Goal: Task Accomplishment & Management: Complete application form

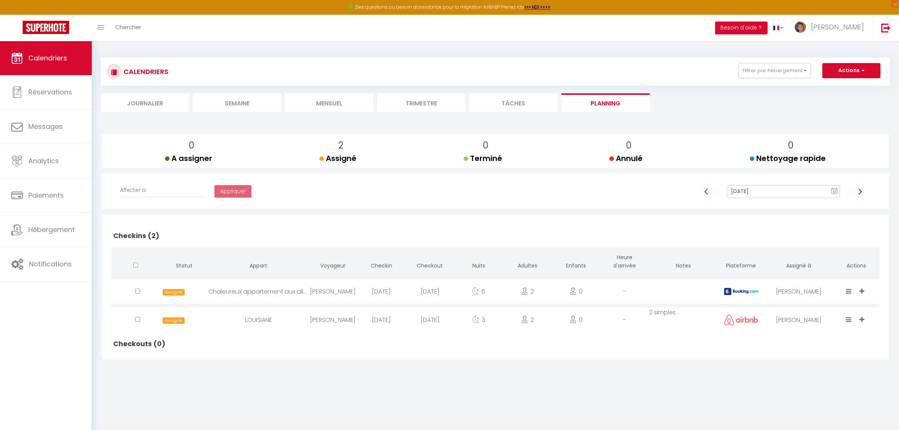
click at [402, 101] on li "Trimestre" at bounding box center [421, 102] width 88 height 19
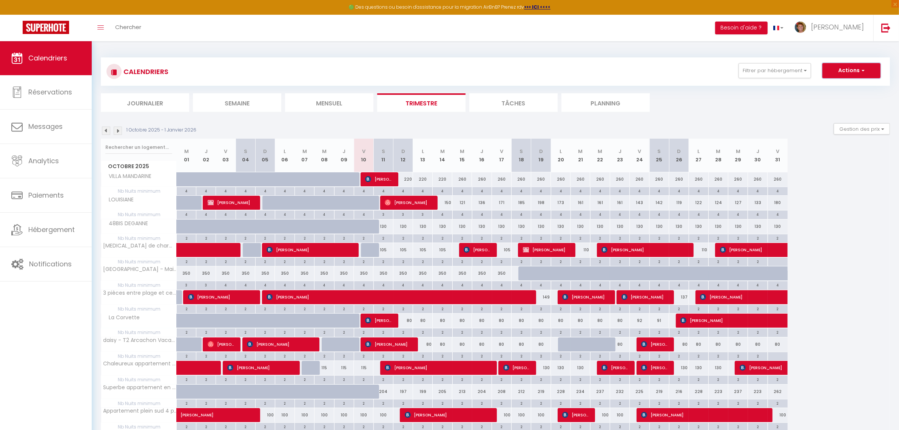
click at [847, 71] on button "Actions" at bounding box center [852, 70] width 58 height 15
click at [833, 88] on link "Nouvelle réservation" at bounding box center [844, 87] width 66 height 11
select select
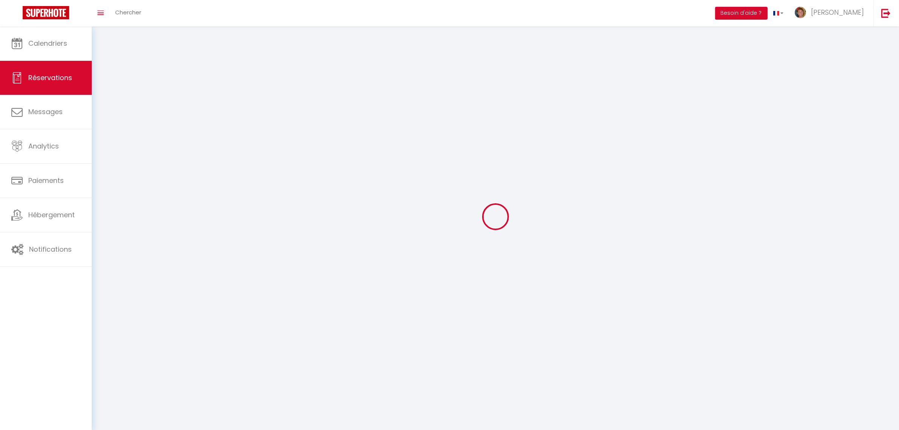
select select
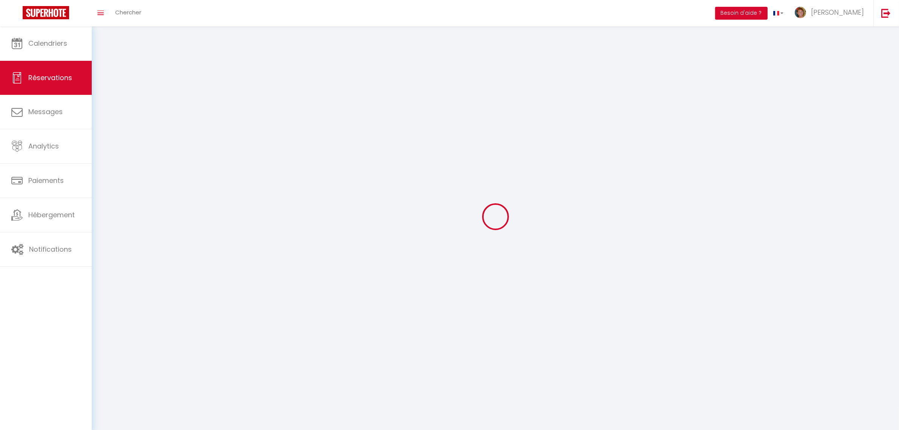
select select
checkbox input "false"
select select
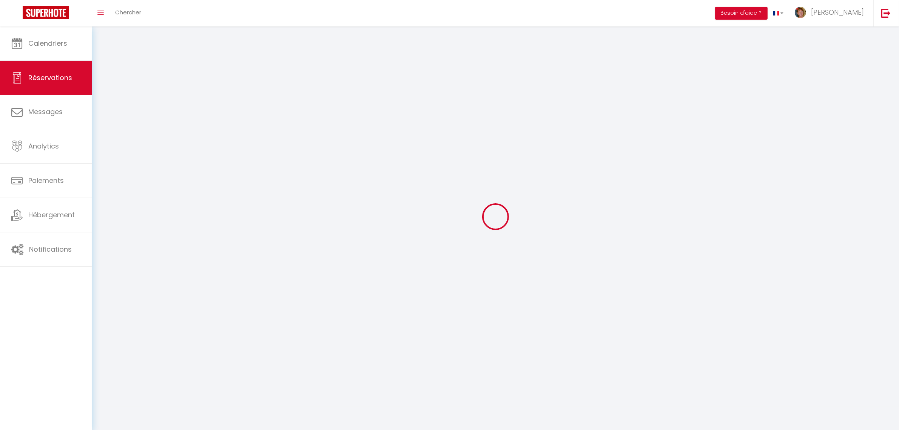
select select
checkbox input "false"
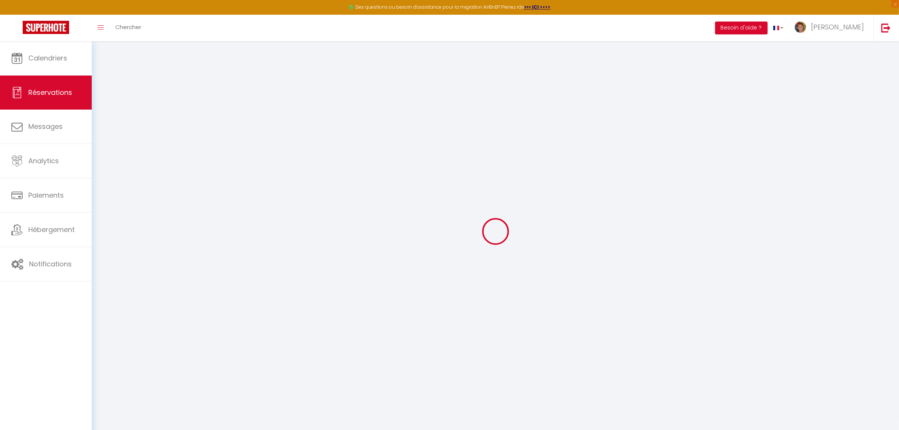
select select
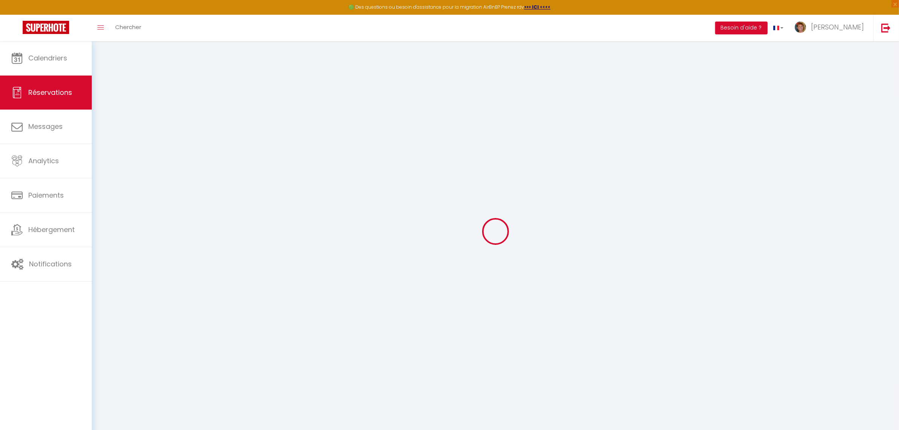
select select
checkbox input "false"
select select
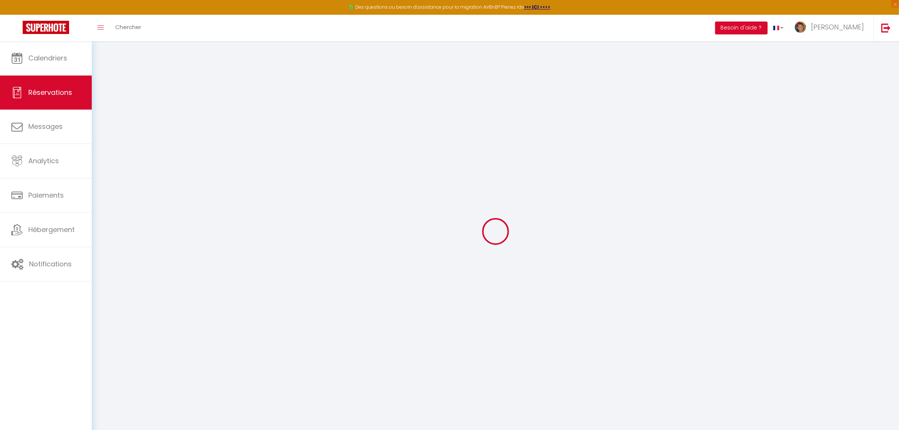
select select
checkbox input "false"
select select
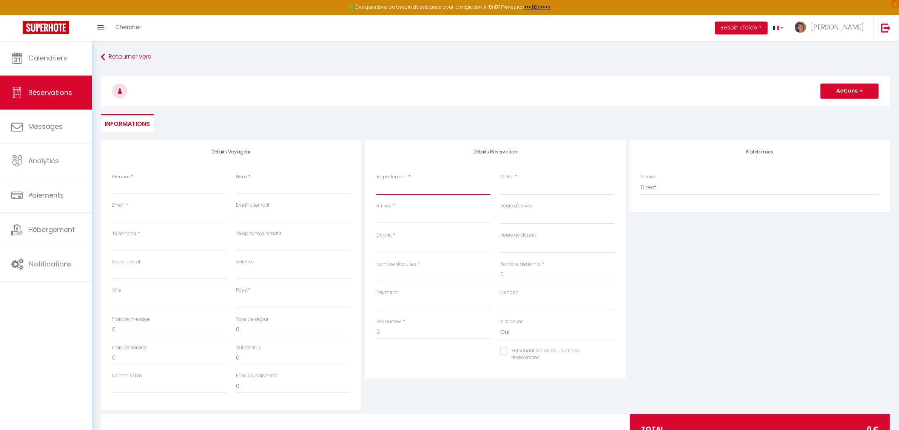
click at [387, 191] on select "VILLA MANDARINE 48BIS DEGANNE [MEDICAL_DATA] de charme [GEOGRAPHIC_DATA] et cen…" at bounding box center [434, 188] width 114 height 14
select select "28845"
click at [377, 181] on select "VILLA MANDARINE 48BIS DEGANNE [MEDICAL_DATA] de charme [GEOGRAPHIC_DATA] et cen…" at bounding box center [434, 188] width 114 height 14
select select
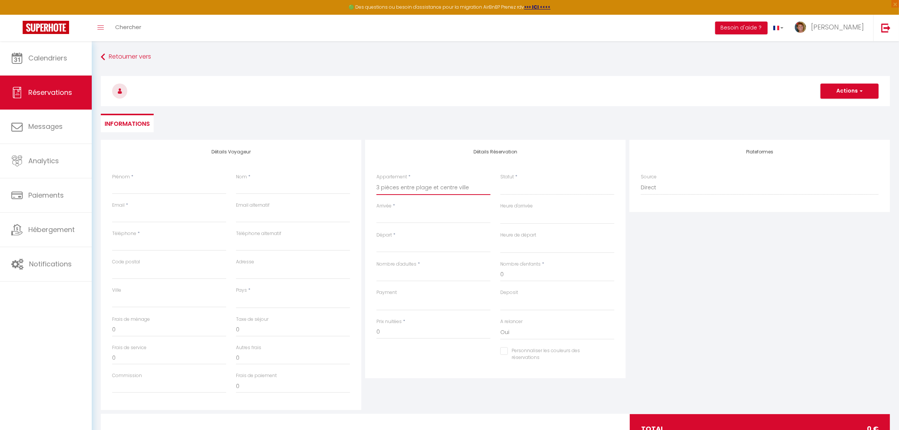
select select
checkbox input "false"
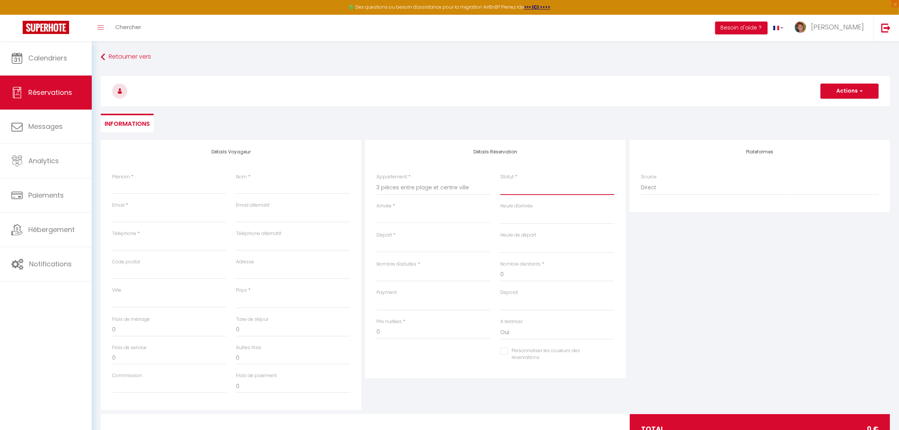
click at [524, 186] on select "Confirmé Non Confirmé [PERSON_NAME] par le voyageur No Show Request" at bounding box center [557, 188] width 114 height 14
select select
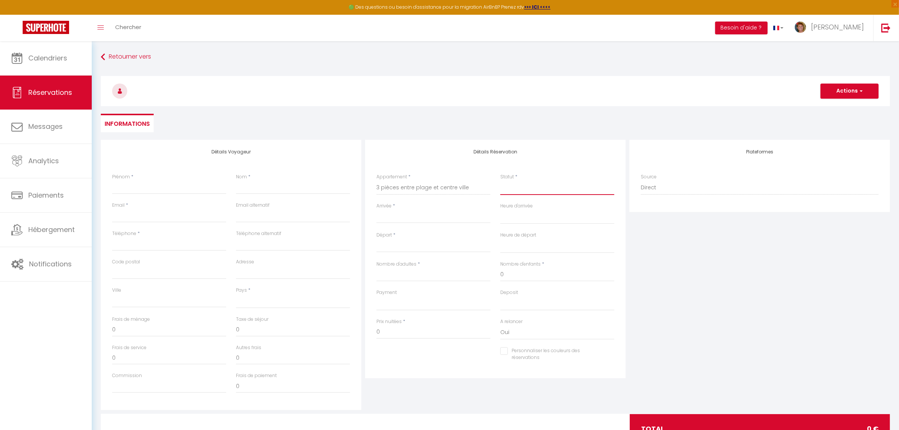
select select
checkbox input "false"
select select "1"
click at [500, 181] on select "Confirmé Non Confirmé [PERSON_NAME] par le voyageur No Show Request" at bounding box center [557, 188] width 114 height 14
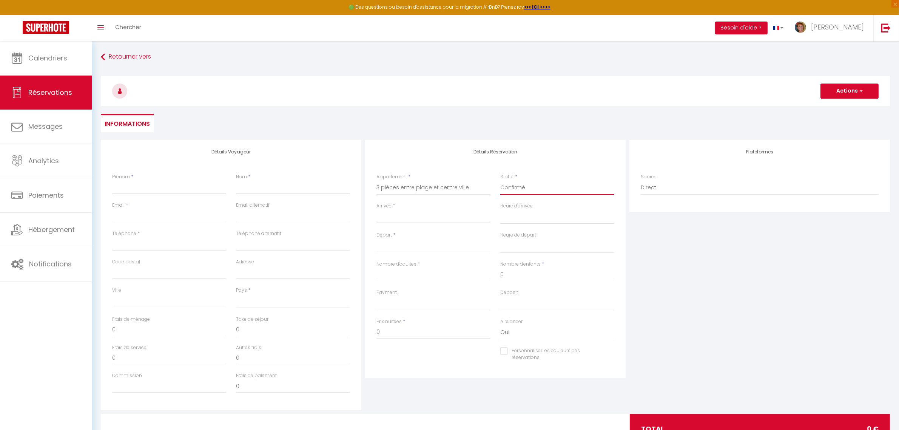
select select
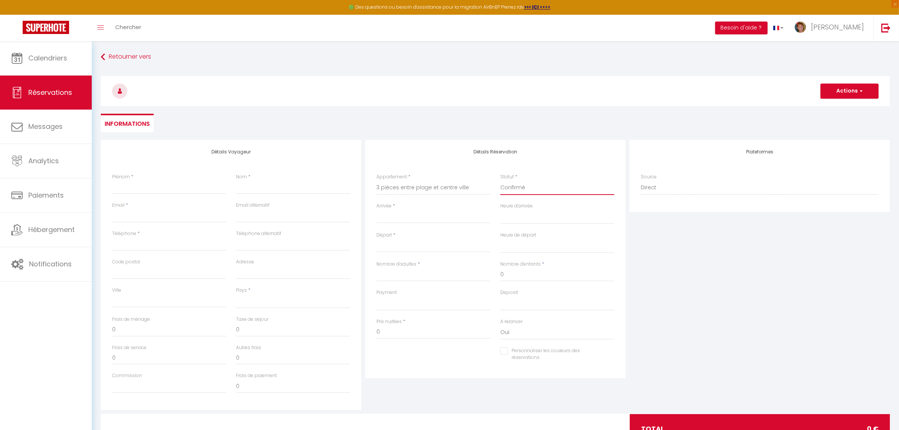
checkbox input "false"
click at [414, 218] on input "Arrivée" at bounding box center [434, 217] width 114 height 10
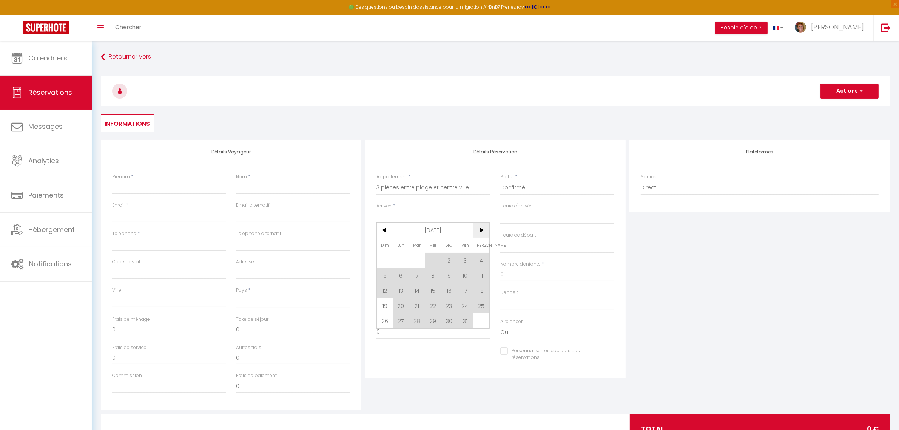
click at [482, 227] on span ">" at bounding box center [481, 229] width 16 height 15
click at [482, 229] on span ">" at bounding box center [481, 229] width 16 height 15
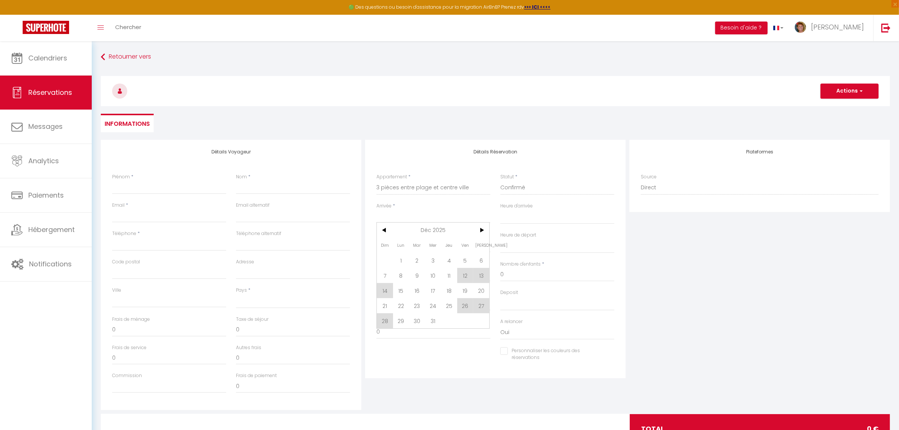
drag, startPoint x: 484, startPoint y: 286, endPoint x: 459, endPoint y: 307, distance: 32.4
click at [484, 286] on span "20" at bounding box center [481, 290] width 16 height 15
select select
type input "Sam 20 Décembre 2025"
select select
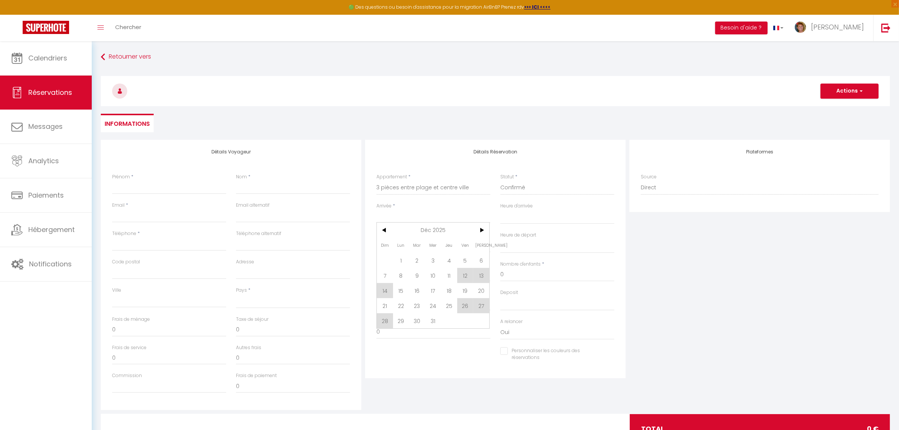
type input "Dim 21 Décembre 2025"
select select
checkbox input "false"
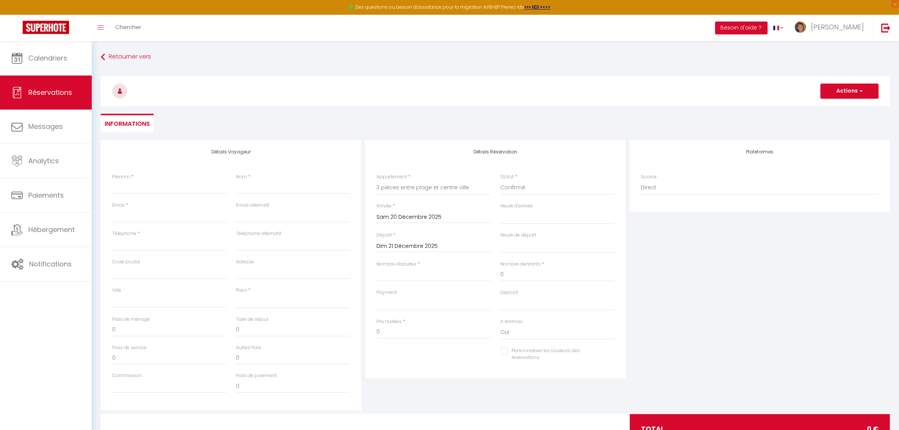
click at [418, 244] on input "Dim 21 Décembre 2025" at bounding box center [434, 246] width 114 height 10
click at [466, 337] on span "26" at bounding box center [465, 334] width 16 height 15
select select
type input "Ven 26 Décembre 2025"
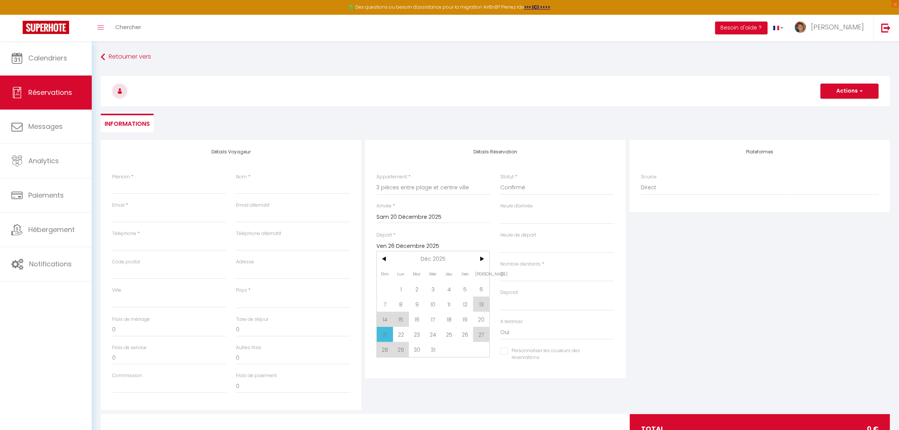
select select
checkbox input "false"
click at [390, 280] on input "Nombre d'adultes" at bounding box center [434, 275] width 114 height 14
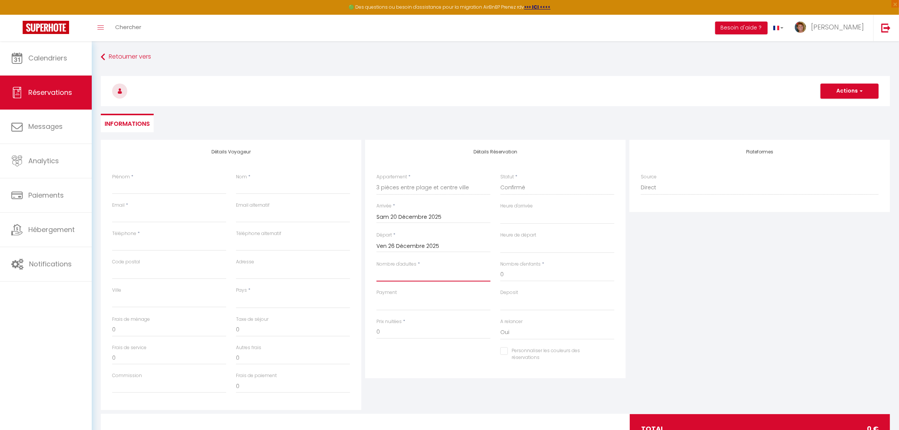
type input "3"
select select
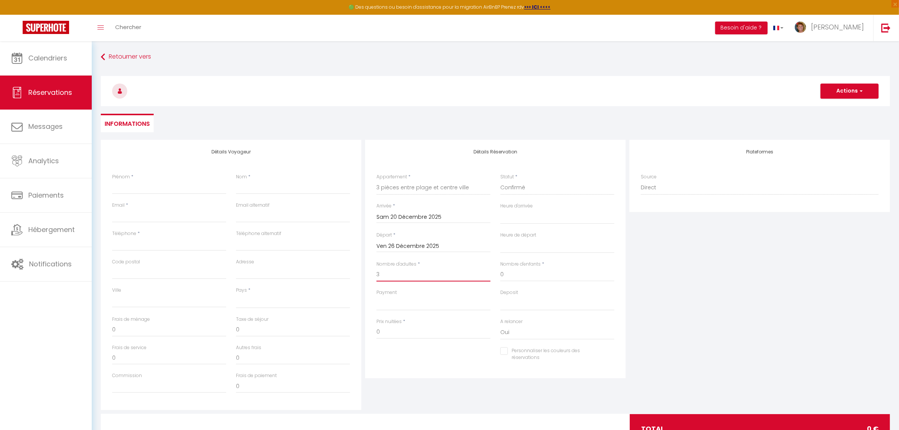
select select
checkbox input "false"
select select
type input "90"
select select
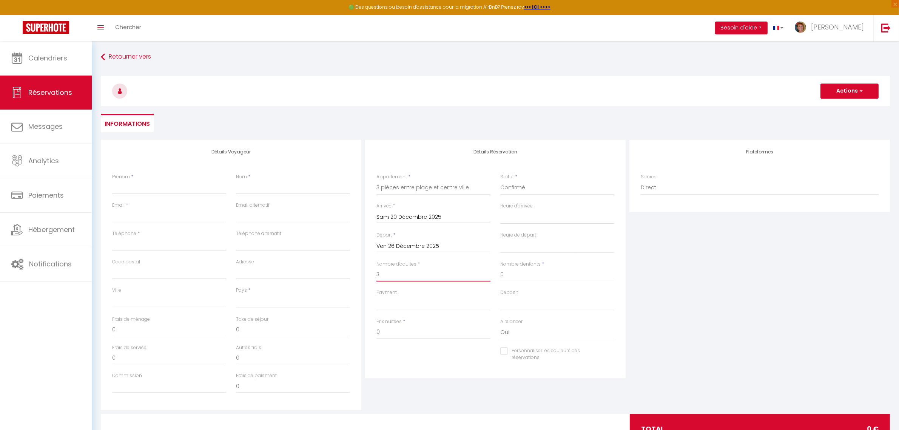
select select
type input "929"
checkbox input "false"
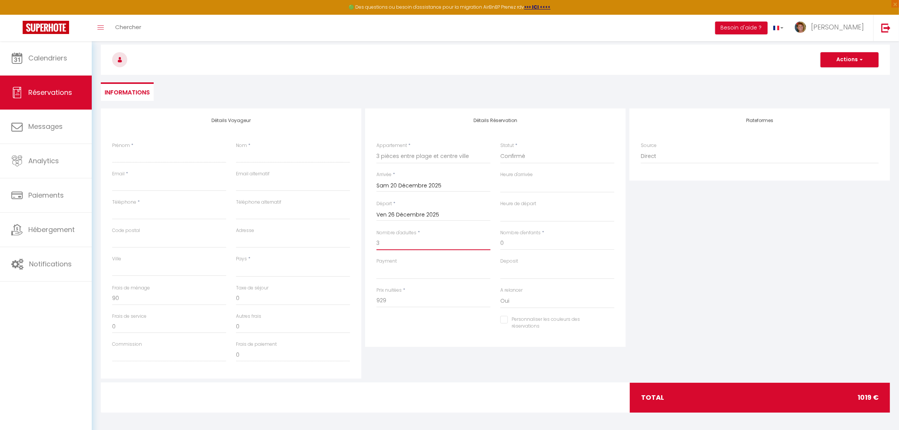
scroll to position [41, 0]
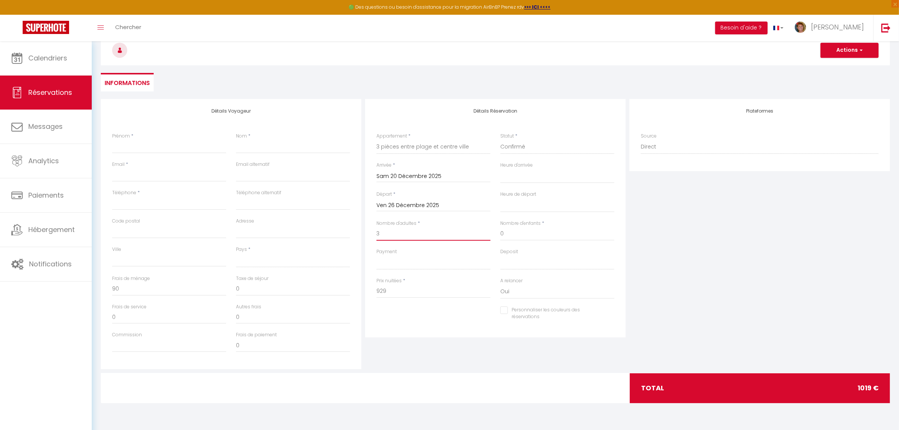
type input "3"
drag, startPoint x: 253, startPoint y: 291, endPoint x: 219, endPoint y: 295, distance: 34.6
click at [219, 295] on div "Frais de ménage 90 Taxe de séjour 0" at bounding box center [231, 289] width 248 height 28
click at [250, 288] on input "0" at bounding box center [293, 289] width 114 height 14
drag, startPoint x: 247, startPoint y: 288, endPoint x: 209, endPoint y: 288, distance: 38.5
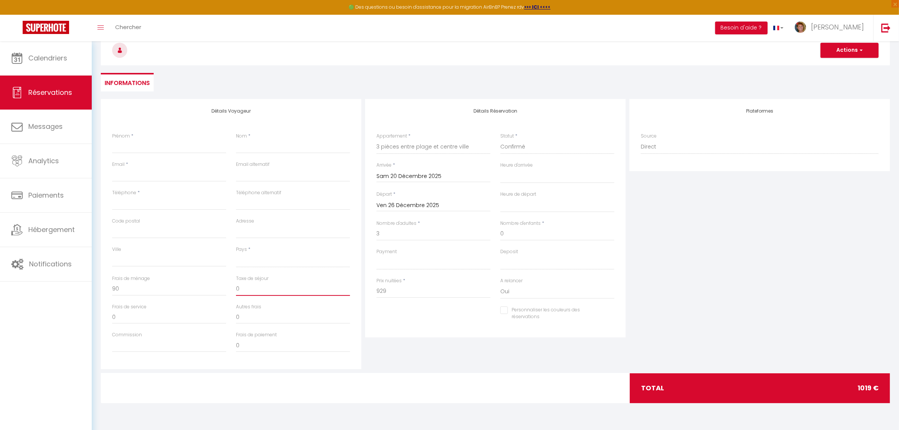
click at [209, 288] on div "Frais de ménage 90 Taxe de séjour 0" at bounding box center [231, 289] width 248 height 28
type input "3"
select select
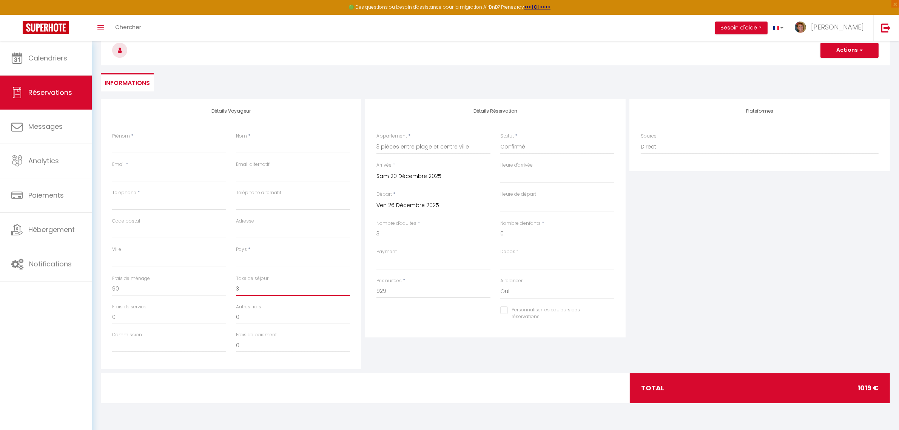
select select
checkbox input "false"
type input "34"
select select
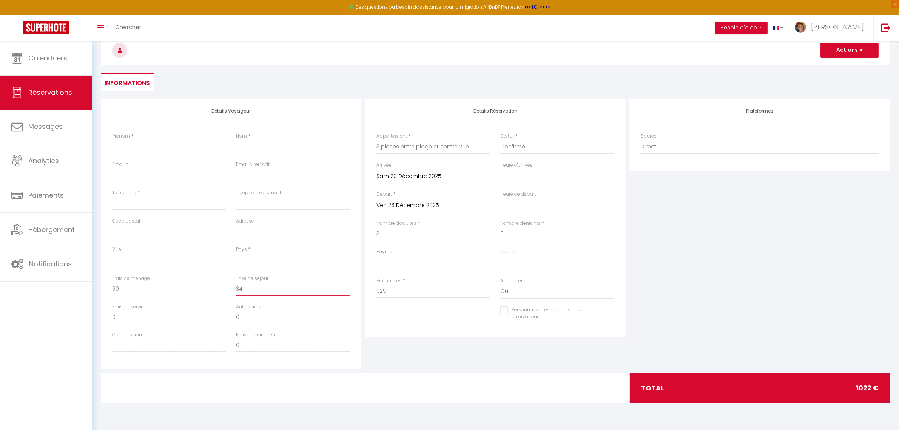
select select
checkbox input "false"
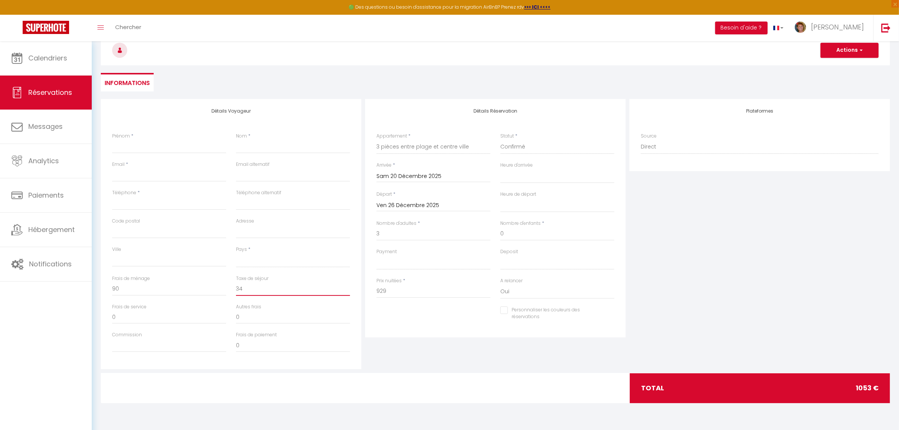
type input "34."
select select
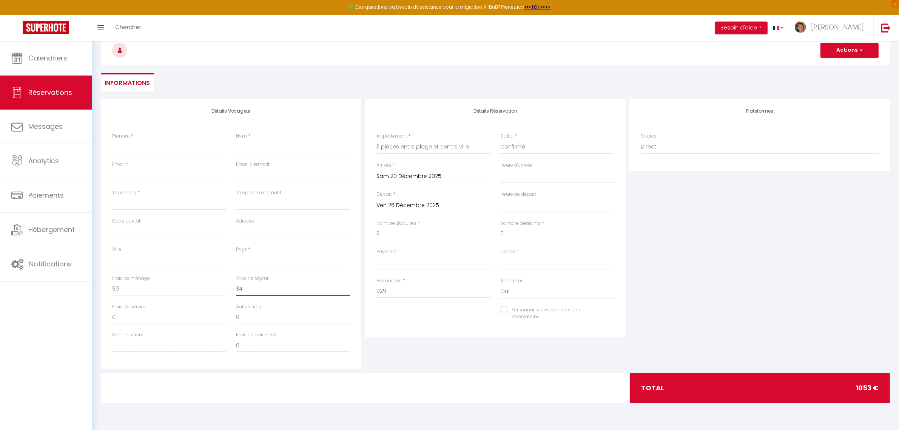
select select
checkbox input "false"
type input "34.2"
select select
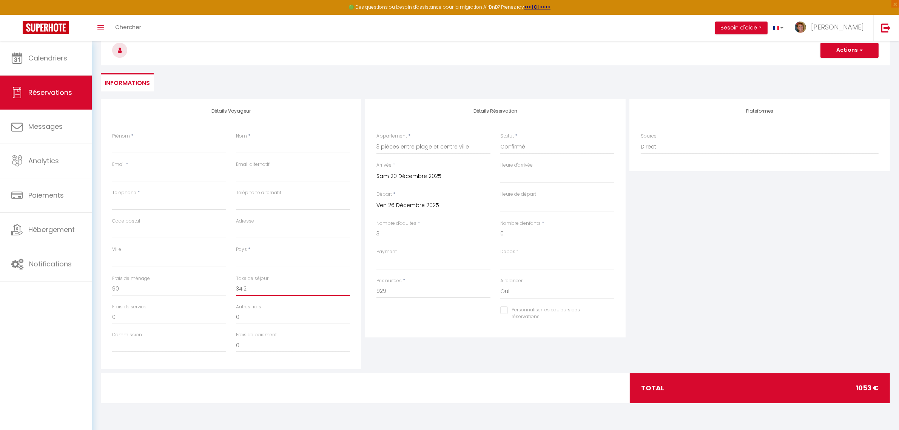
select select
checkbox input "false"
type input "34.2"
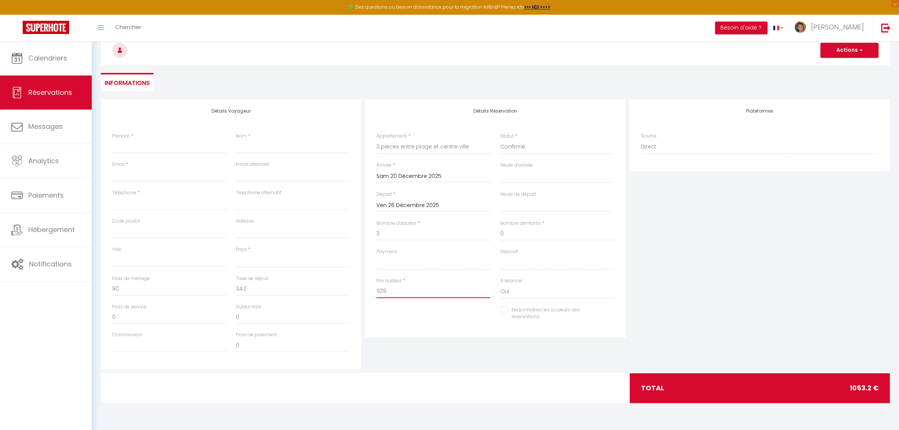
click at [397, 292] on input "929" at bounding box center [434, 291] width 114 height 14
drag, startPoint x: 397, startPoint y: 292, endPoint x: 360, endPoint y: 297, distance: 37.4
click at [360, 296] on div "Détails Voyageur Prénom * Nom * Email * Email alternatif Téléphone * Téléphone …" at bounding box center [495, 234] width 793 height 270
type input "8"
select select
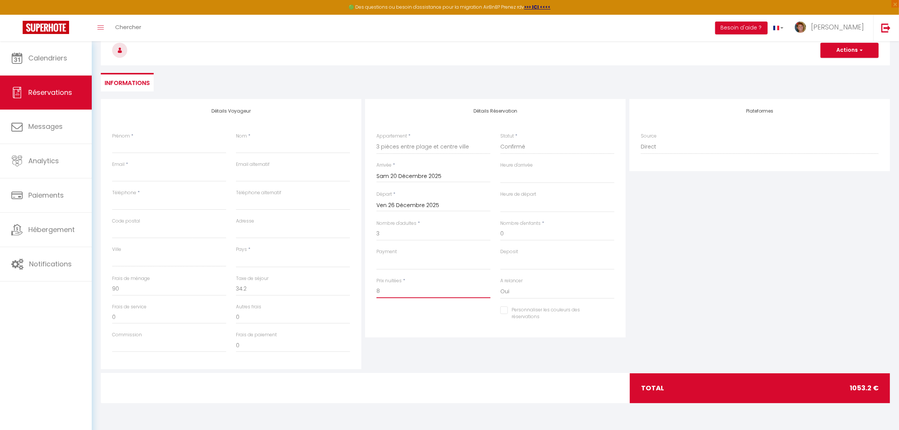
select select
checkbox input "false"
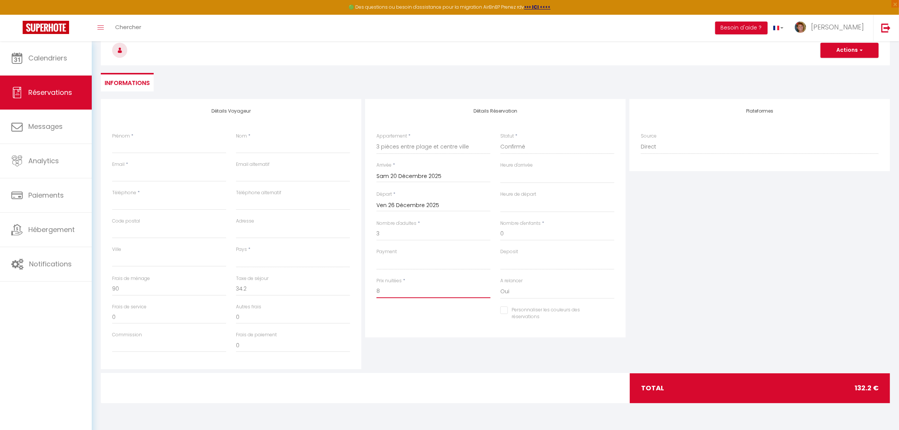
type input "81"
select select
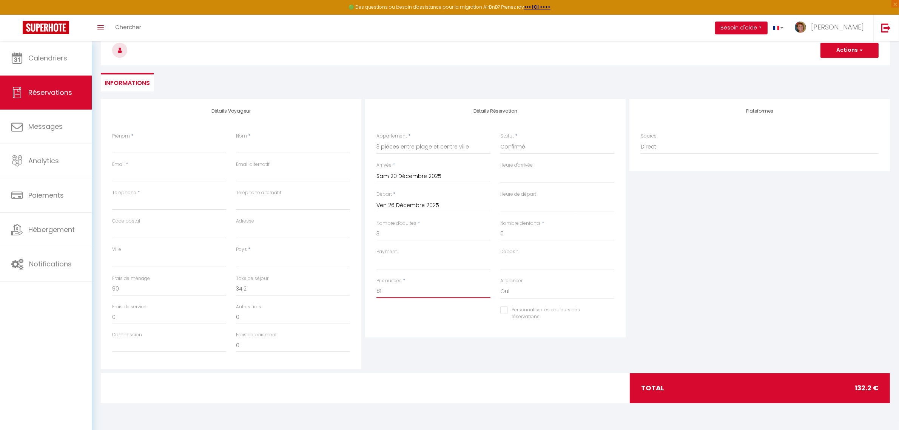
select select
checkbox input "false"
type input "819"
select select
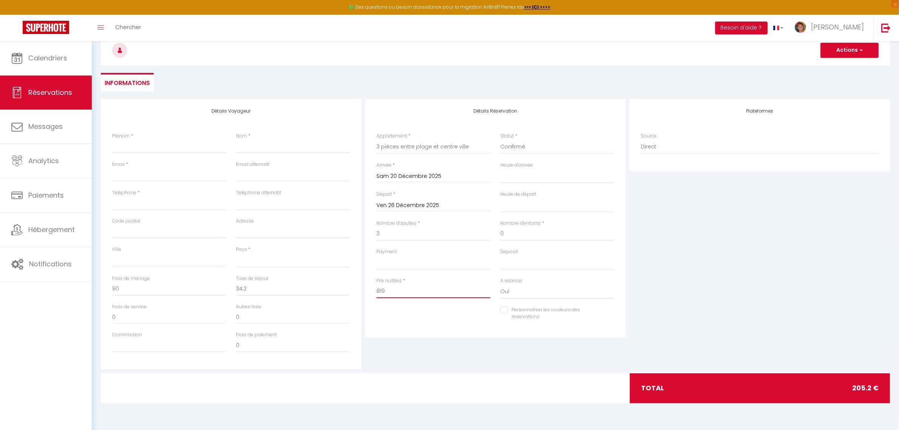
select select
checkbox input "false"
type input "819"
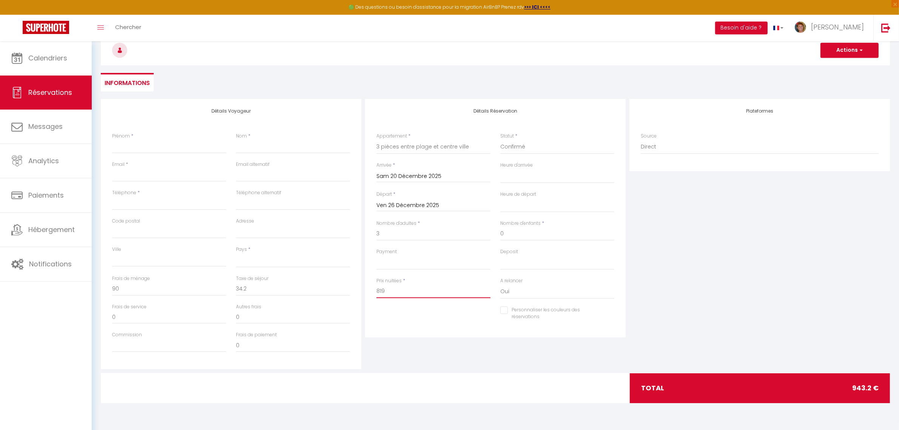
select select
type input "0"
select select
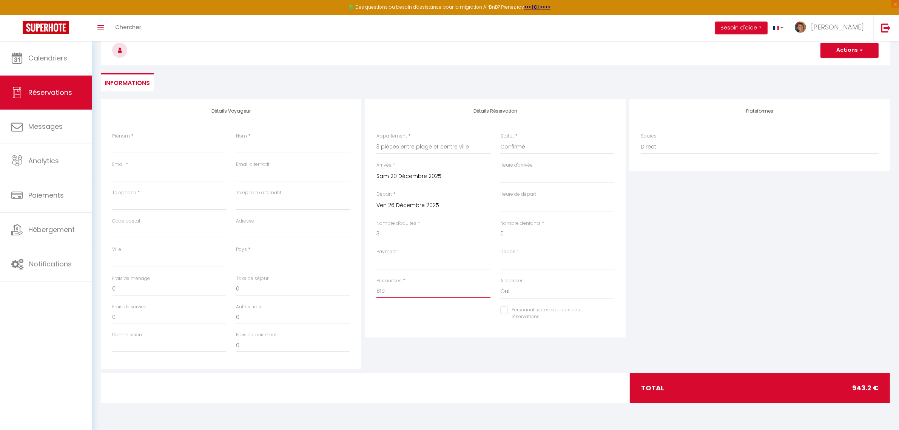
select select
checkbox input "false"
drag, startPoint x: 250, startPoint y: 286, endPoint x: 230, endPoint y: 286, distance: 19.3
click at [230, 286] on div "Frais de ménage 0 Taxe de séjour 0" at bounding box center [231, 289] width 248 height 28
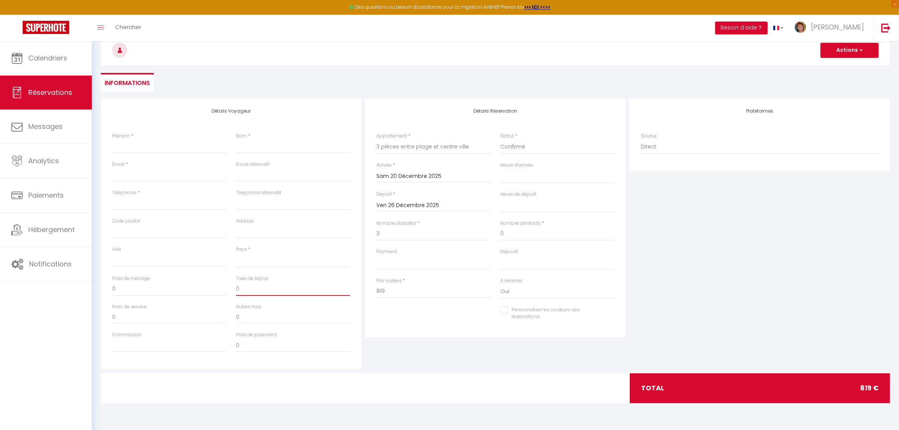
type input "3"
select select
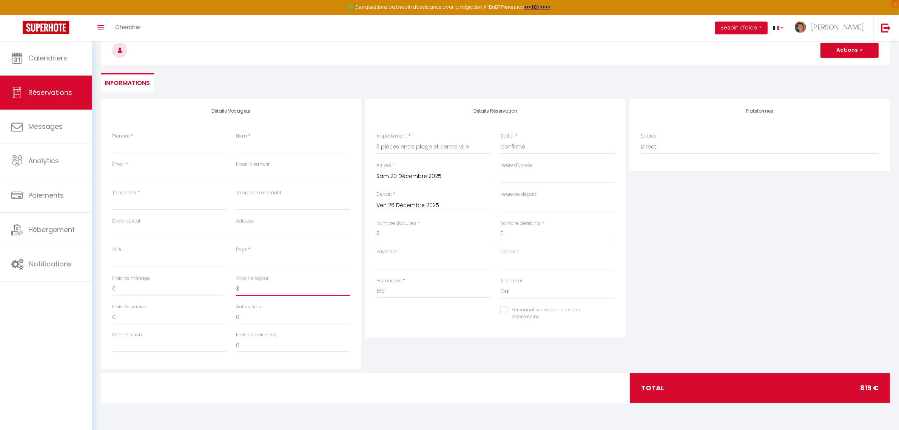
select select
checkbox input "false"
type input "34"
select select
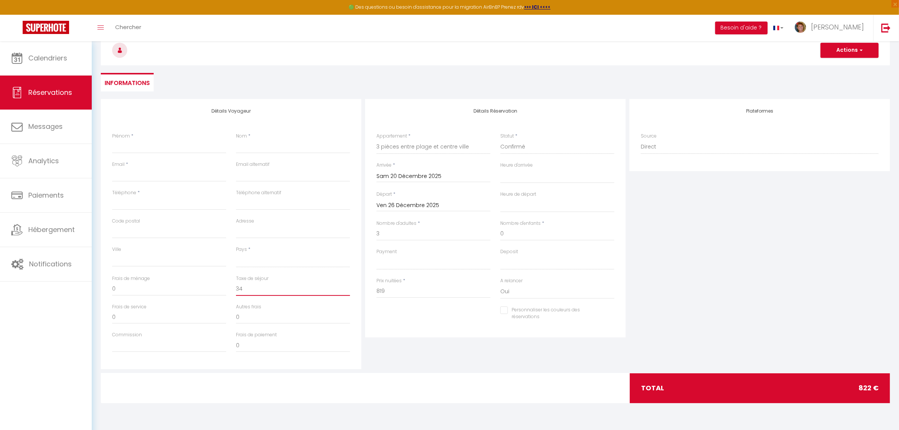
select select
checkbox input "false"
type input "34."
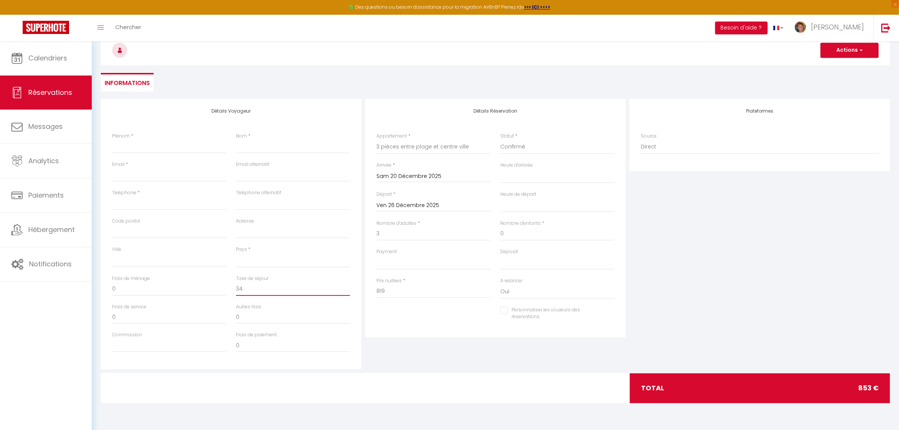
select select
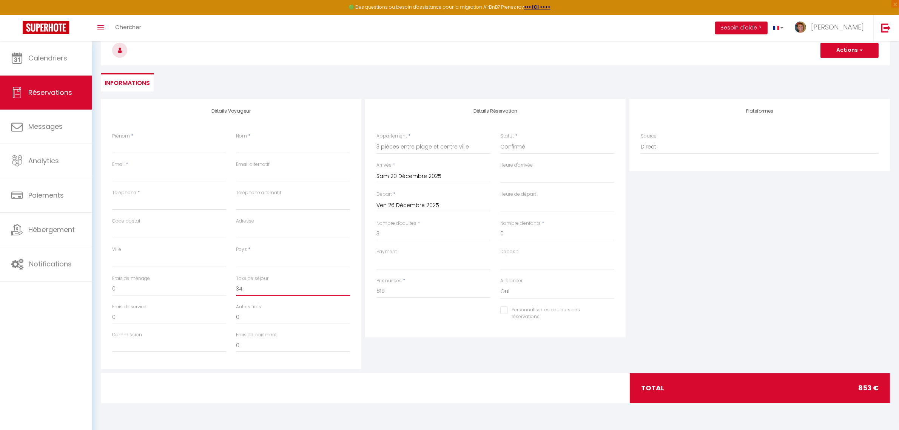
checkbox input "false"
type input "34.2"
select select
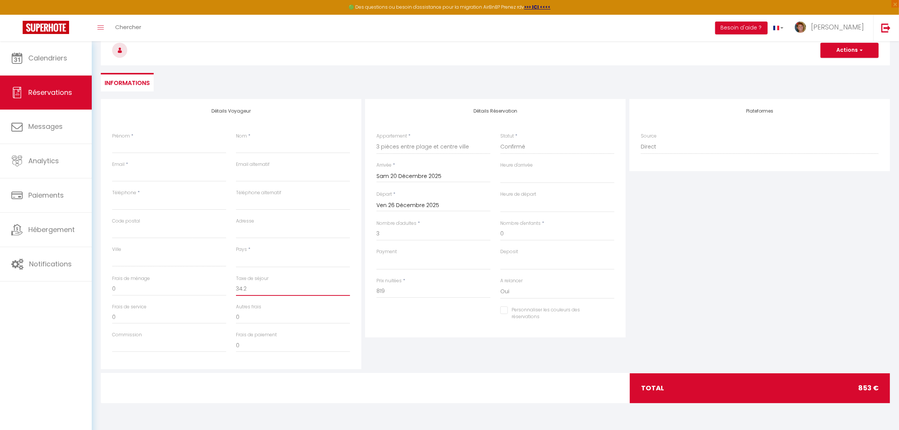
select select
checkbox input "false"
type input "34.2"
drag, startPoint x: 131, startPoint y: 286, endPoint x: 95, endPoint y: 283, distance: 36.8
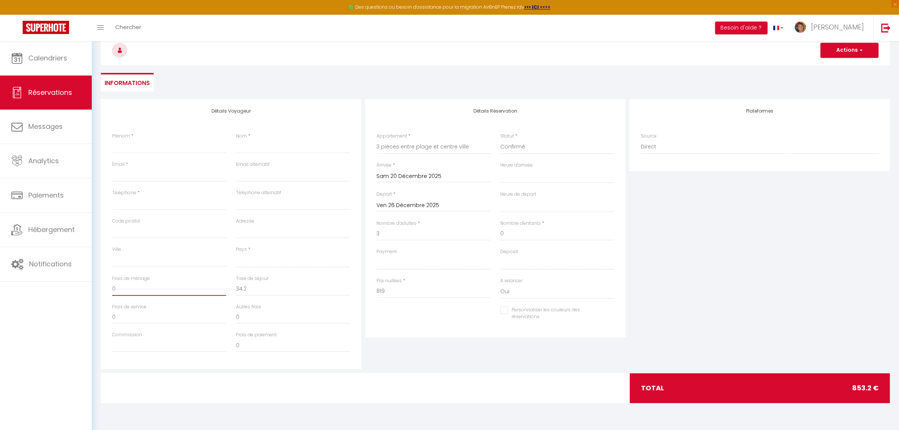
click at [95, 283] on div "Retourner vers Actions Enregistrer Actions Enregistrer Aperçu et éditer Envoyer…" at bounding box center [495, 210] width 807 height 421
type input "9"
select select
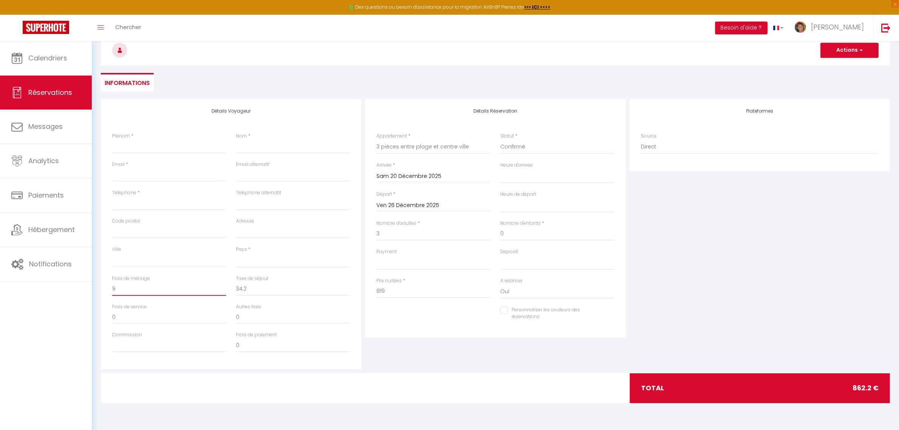
select select
checkbox input "false"
type input "90"
select select
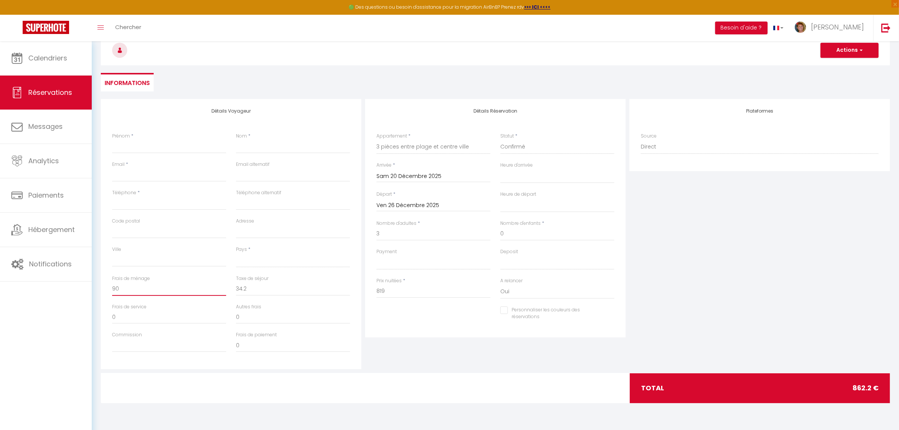
select select
checkbox input "false"
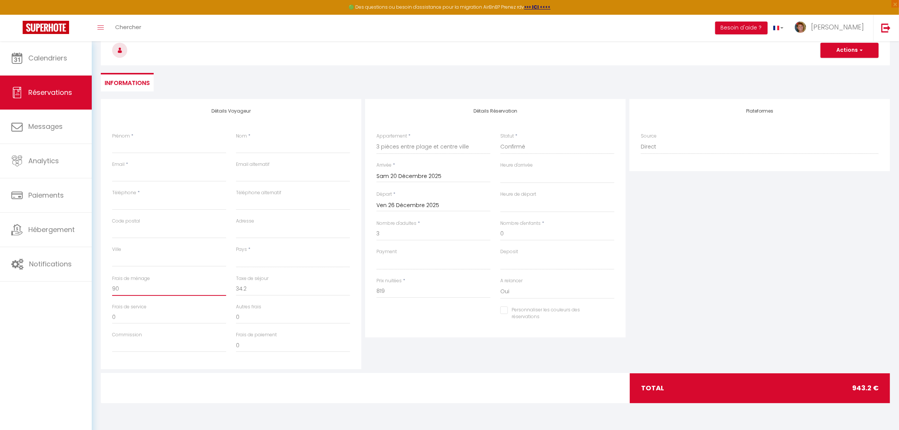
type input "90"
drag, startPoint x: 380, startPoint y: 291, endPoint x: 398, endPoint y: 293, distance: 18.3
click at [398, 293] on input "819" at bounding box center [434, 291] width 114 height 14
type input "80"
select select
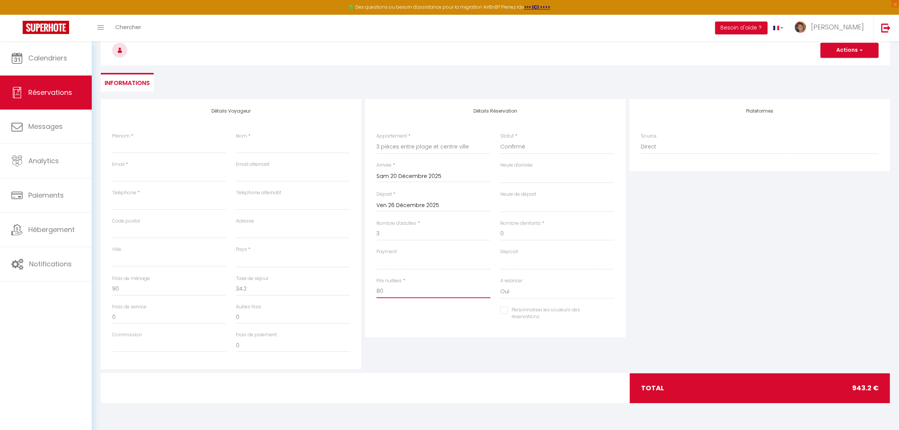
select select
checkbox input "false"
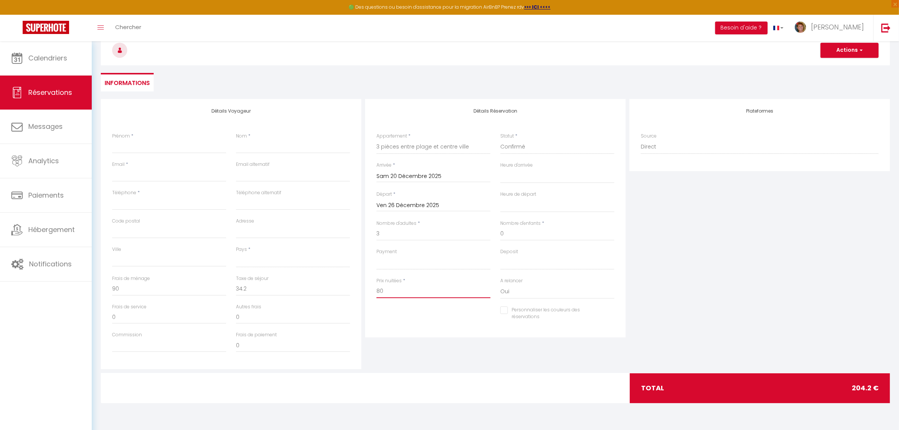
type input "800"
select select
click at [273, 282] on input "0" at bounding box center [293, 289] width 114 height 14
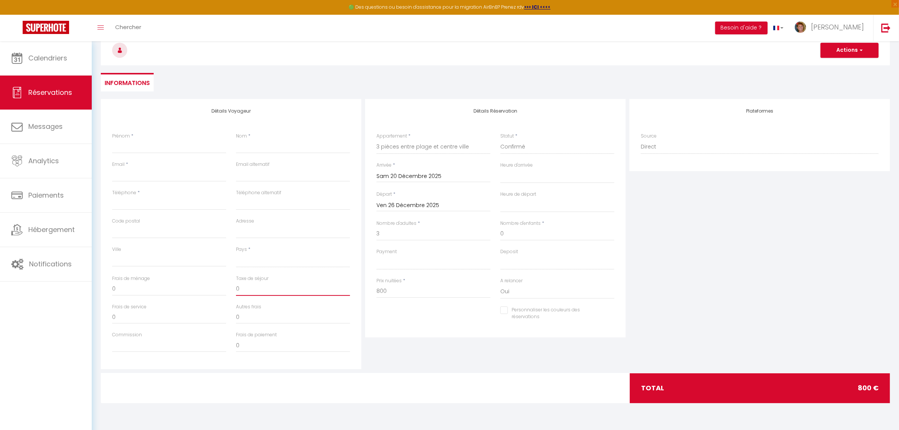
drag, startPoint x: 260, startPoint y: 285, endPoint x: 188, endPoint y: 275, distance: 72.5
click at [188, 275] on div "Frais de ménage 0 Taxe de séjour 0" at bounding box center [231, 289] width 248 height 28
drag, startPoint x: 118, startPoint y: 287, endPoint x: 82, endPoint y: 288, distance: 36.3
click at [82, 288] on div "🟢 Des questions ou besoin d'assistance pour la migration AirBnB? Prenez rdv >>>…" at bounding box center [449, 210] width 899 height 421
click at [416, 369] on div "Détails Voyageur Prénom * Nom * Email * Email alternatif Téléphone * Téléphone …" at bounding box center [495, 236] width 789 height 274
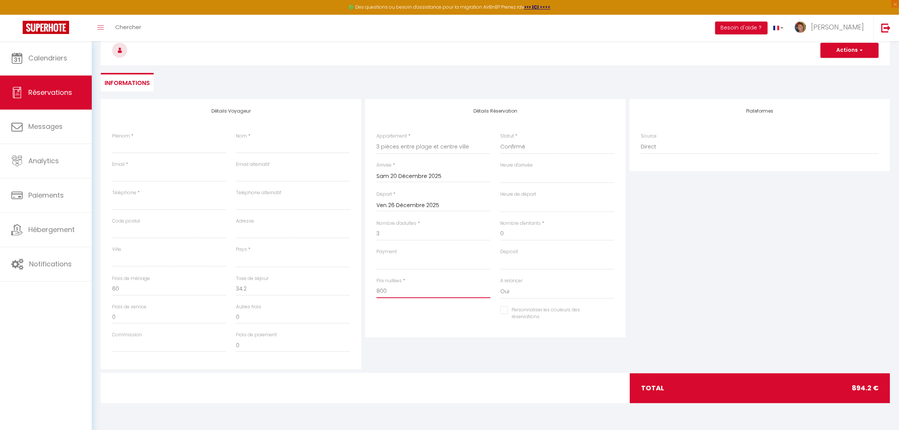
drag, startPoint x: 393, startPoint y: 290, endPoint x: 360, endPoint y: 287, distance: 33.3
click at [360, 287] on div "Détails Voyageur Prénom * Nom * Email * Email alternatif Téléphone * Téléphone …" at bounding box center [495, 234] width 793 height 270
click at [252, 282] on div "Taxe de séjour 0" at bounding box center [293, 285] width 114 height 21
drag, startPoint x: 245, startPoint y: 288, endPoint x: 208, endPoint y: 292, distance: 37.9
click at [208, 292] on div "Frais de ménage 0 Taxe de séjour 0" at bounding box center [231, 289] width 248 height 28
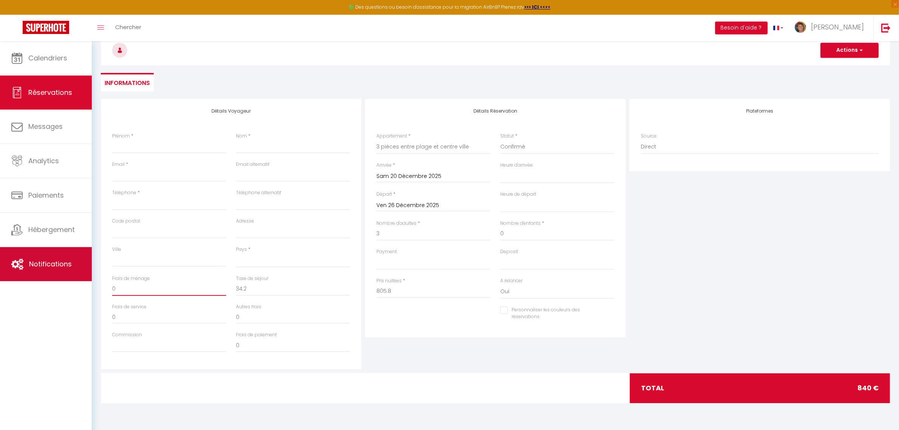
drag, startPoint x: 144, startPoint y: 292, endPoint x: 86, endPoint y: 282, distance: 58.3
click at [86, 282] on div "🟢 Des questions ou besoin d'assistance pour la migration AirBnB? Prenez rdv >>>…" at bounding box center [449, 210] width 899 height 421
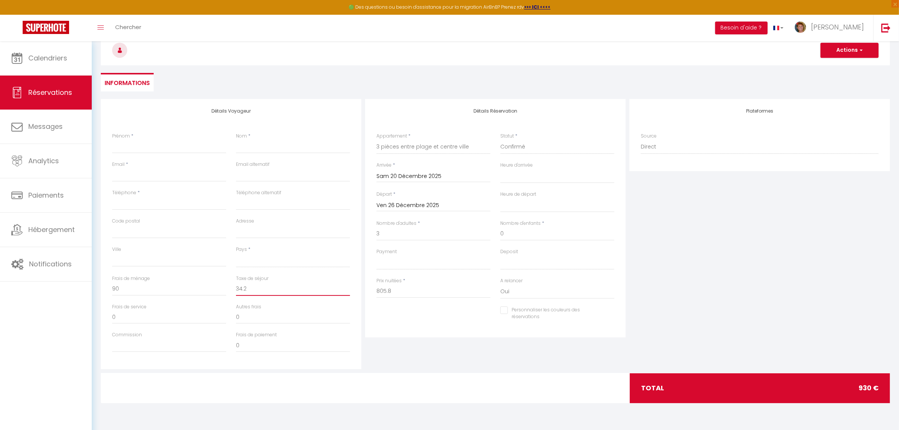
click at [278, 290] on input "34.2" at bounding box center [293, 289] width 114 height 14
drag, startPoint x: 130, startPoint y: 287, endPoint x: 77, endPoint y: 284, distance: 53.7
click at [77, 284] on div "🟢 Des questions ou besoin d'assistance pour la migration AirBnB? Prenez rdv >>>…" at bounding box center [449, 210] width 899 height 421
drag, startPoint x: 127, startPoint y: 289, endPoint x: 99, endPoint y: 279, distance: 29.5
click at [99, 279] on div "Détails Voyageur Prénom * Nom * Email * Email alternatif Téléphone * Téléphone …" at bounding box center [231, 234] width 264 height 270
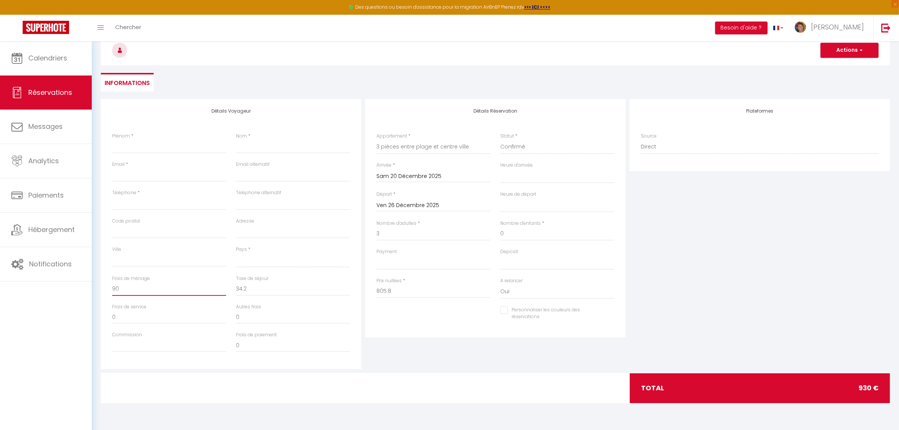
drag, startPoint x: 137, startPoint y: 287, endPoint x: 84, endPoint y: 297, distance: 54.1
click at [84, 297] on div "🟢 Des questions ou besoin d'assistance pour la migration AirBnB? Prenez rdv >>>…" at bounding box center [449, 210] width 899 height 421
click at [139, 144] on input "Prénom" at bounding box center [169, 147] width 114 height 14
click at [256, 150] on input "Nom" at bounding box center [293, 147] width 114 height 14
click at [149, 176] on input "Email client" at bounding box center [169, 175] width 114 height 14
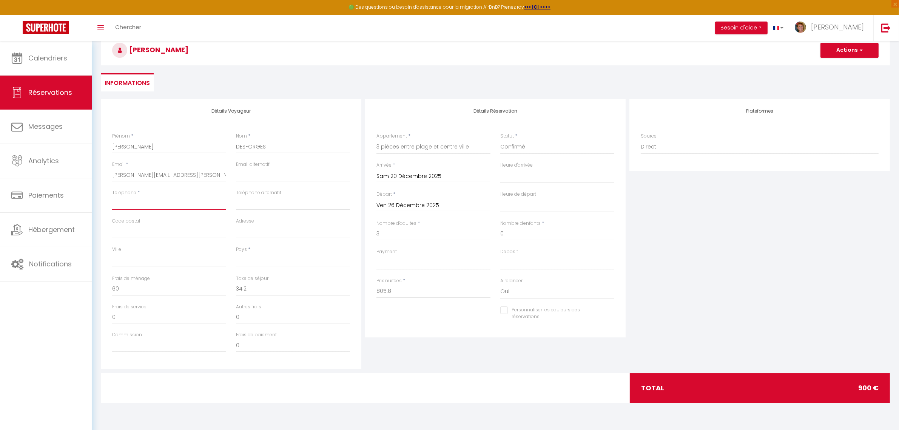
click at [148, 202] on input "Téléphone" at bounding box center [169, 203] width 114 height 14
click at [252, 261] on select "[GEOGRAPHIC_DATA] [GEOGRAPHIC_DATA] [GEOGRAPHIC_DATA] [GEOGRAPHIC_DATA] [GEOGRA…" at bounding box center [293, 260] width 114 height 14
click at [367, 332] on div "Détails Réservation Appartement * VILLA MANDARINE 48BIS DEGANNE [MEDICAL_DATA] …" at bounding box center [495, 218] width 261 height 238
drag, startPoint x: 131, startPoint y: 289, endPoint x: 77, endPoint y: 298, distance: 54.7
click at [77, 298] on div "🟢 Des questions ou besoin d'assistance pour la migration AirBnB? Prenez rdv >>>…" at bounding box center [449, 210] width 899 height 421
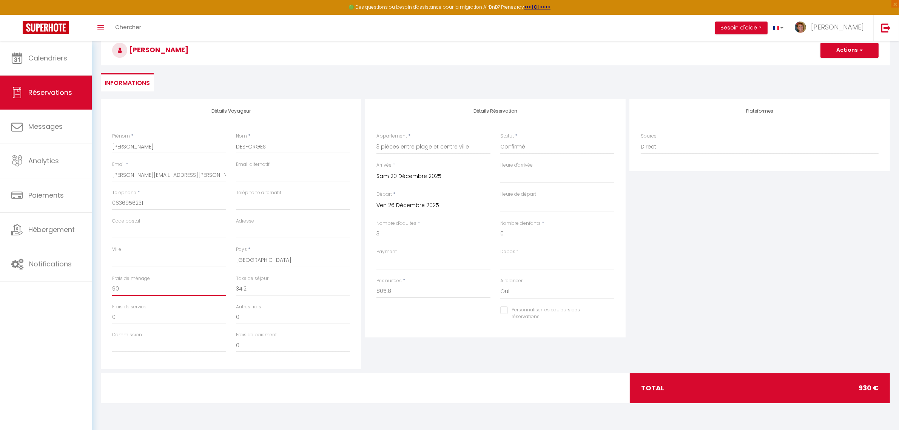
drag, startPoint x: 131, startPoint y: 286, endPoint x: 87, endPoint y: 287, distance: 44.6
click at [87, 287] on div "🟢 Des questions ou besoin d'assistance pour la migration AirBnB? Prenez rdv >>>…" at bounding box center [449, 210] width 899 height 421
click at [400, 259] on select "OK KO" at bounding box center [434, 262] width 114 height 14
click at [377, 255] on select "OK KO" at bounding box center [434, 262] width 114 height 14
click at [845, 51] on button "Actions" at bounding box center [850, 50] width 58 height 15
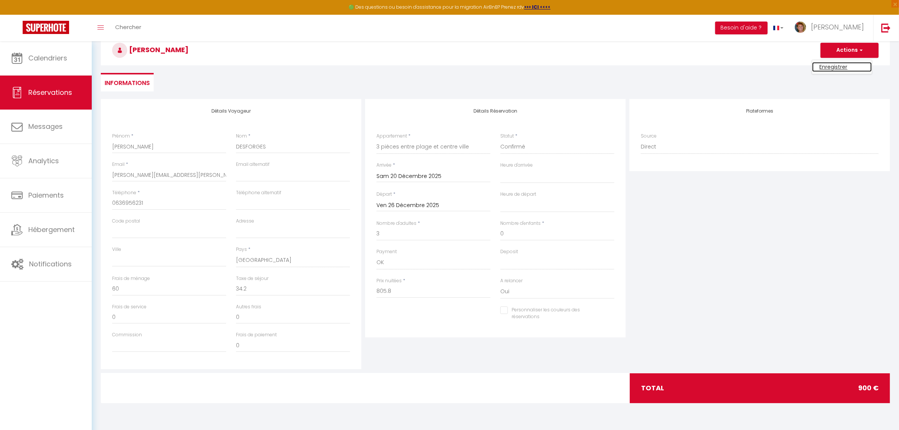
click at [829, 69] on link "Enregistrer" at bounding box center [842, 67] width 60 height 10
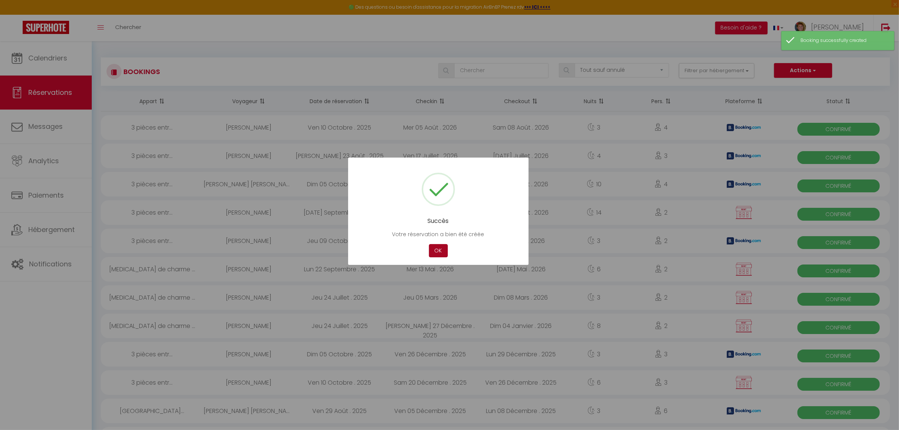
click at [446, 250] on button "OK" at bounding box center [438, 250] width 19 height 13
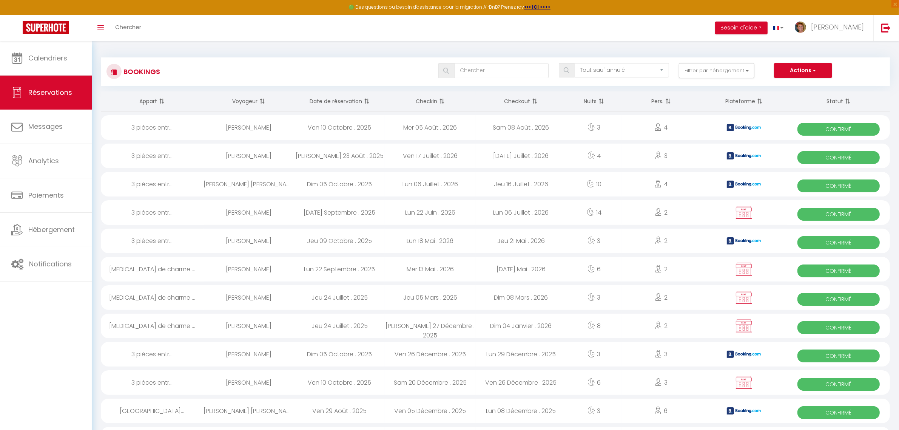
click at [364, 100] on span at bounding box center [366, 101] width 8 height 15
click at [499, 128] on div "Ven 26 Décembre . 2025" at bounding box center [521, 127] width 91 height 25
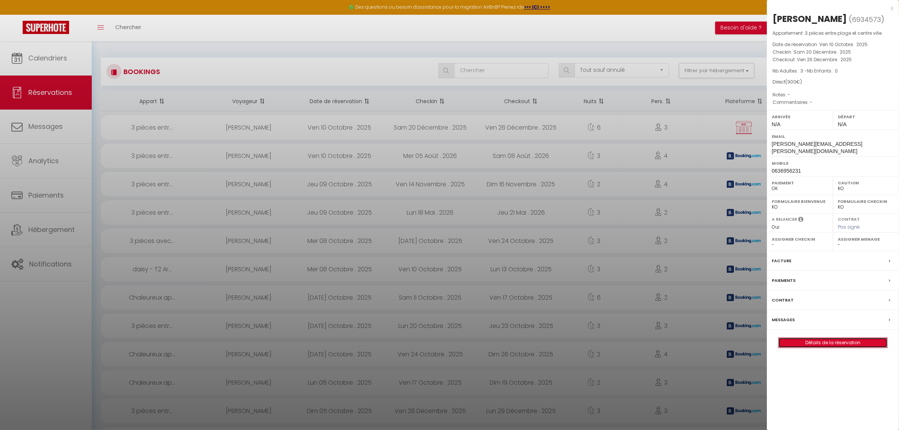
click at [843, 338] on link "Détails de la réservation" at bounding box center [833, 343] width 109 height 10
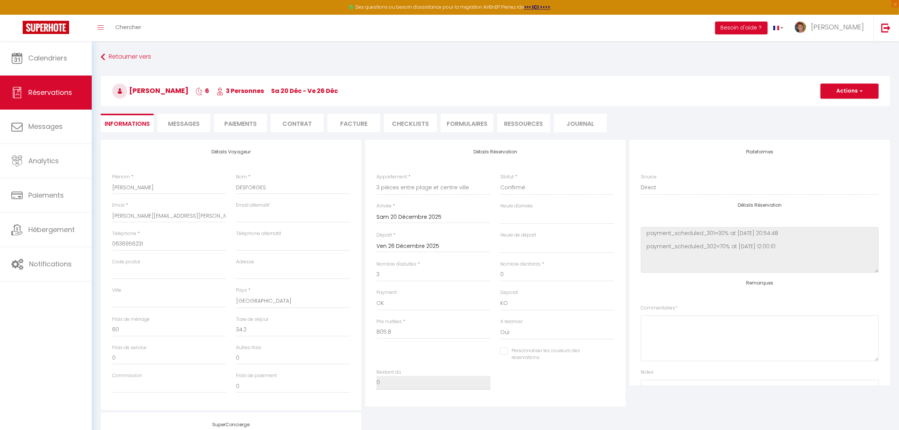
click at [294, 128] on li "Contrat" at bounding box center [297, 123] width 53 height 19
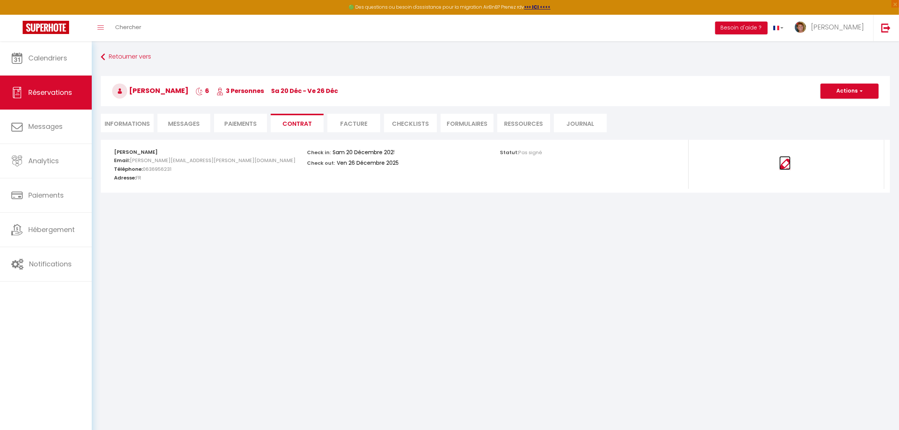
click at [787, 167] on img at bounding box center [785, 164] width 11 height 11
click at [850, 91] on button "Actions" at bounding box center [850, 90] width 58 height 15
click at [843, 118] on link "Envoyer le contrat" at bounding box center [843, 118] width 63 height 10
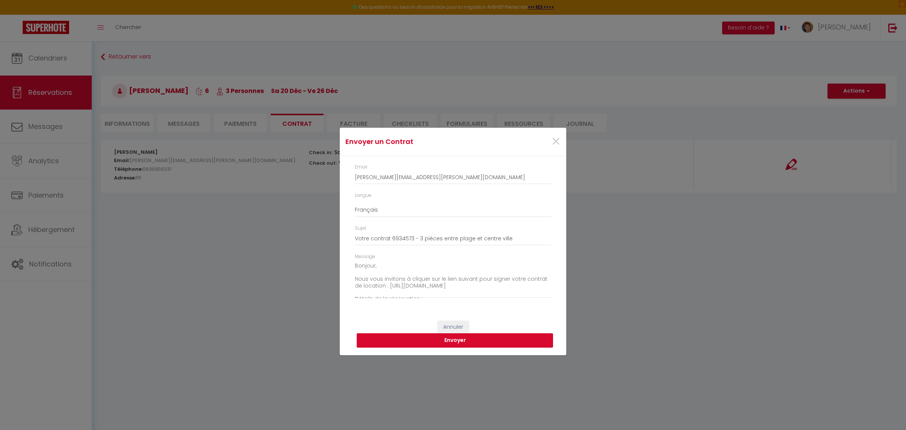
click at [450, 339] on button "Envoyer" at bounding box center [455, 340] width 196 height 14
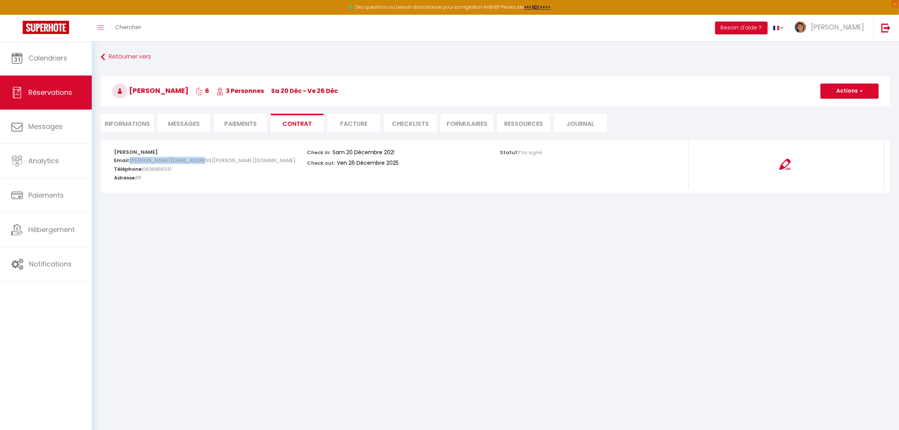
drag, startPoint x: 201, startPoint y: 162, endPoint x: 131, endPoint y: 162, distance: 69.9
click at [131, 162] on h5 "Email: [PERSON_NAME][EMAIL_ADDRESS][PERSON_NAME][DOMAIN_NAME]" at bounding box center [205, 159] width 183 height 9
copy span "[PERSON_NAME][EMAIL_ADDRESS][PERSON_NAME][DOMAIN_NAME]"
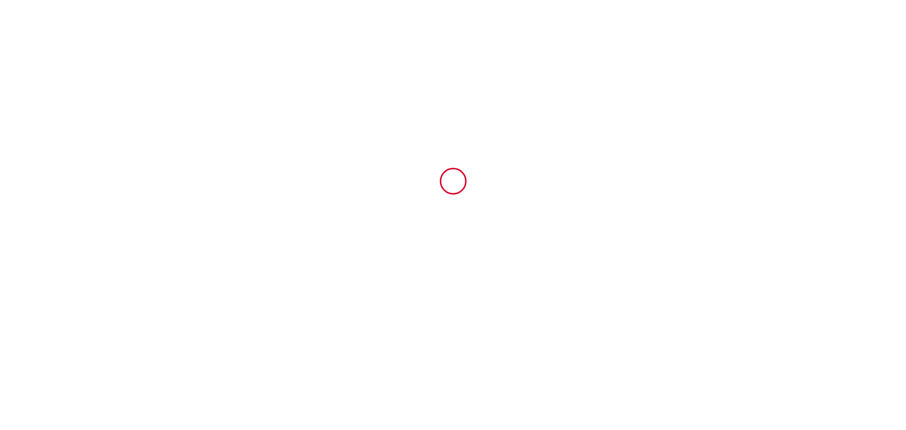
type input "6934573"
type input "3 pièces entre plage et centre ville"
type input "[STREET_ADDRESS] [PERSON_NAME]"
type input "33120"
type input "Arcachon"
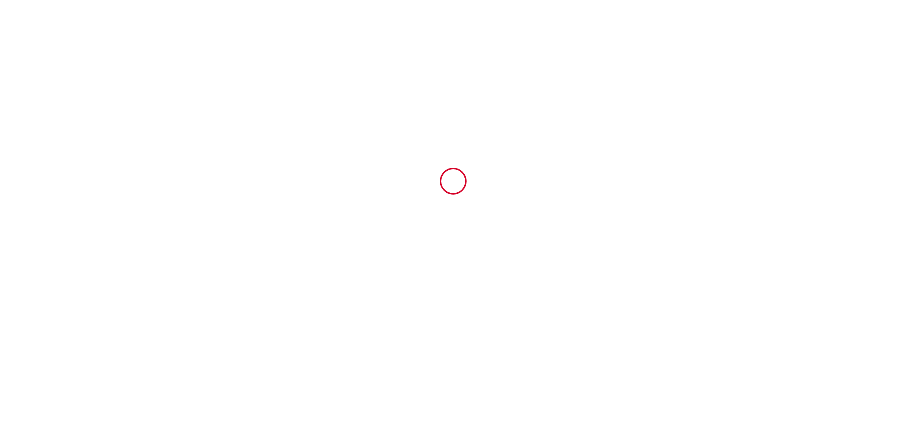
type input "[GEOGRAPHIC_DATA]"
type input "20 Sat December 2025"
type input "26 Fri December 2025"
type input "3"
type input "0"
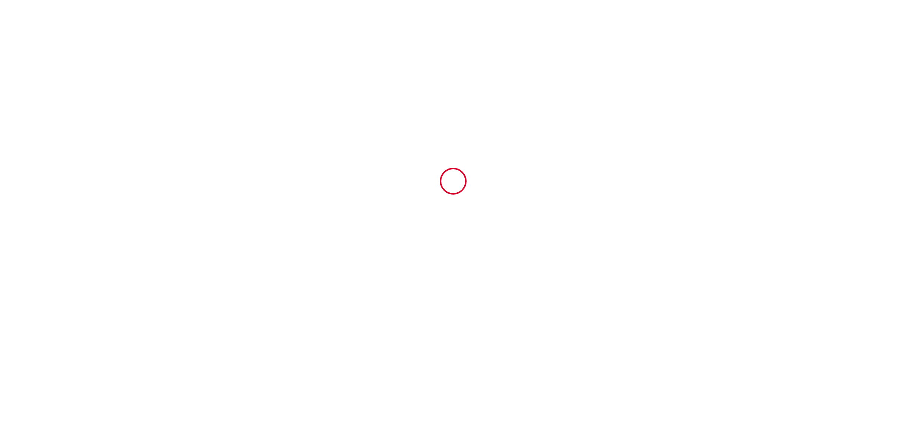
type input "900"
type input "carole"
type input "carole CHAMPALOU"
type input "40 bvd marcel gounouilhou"
type input "33120"
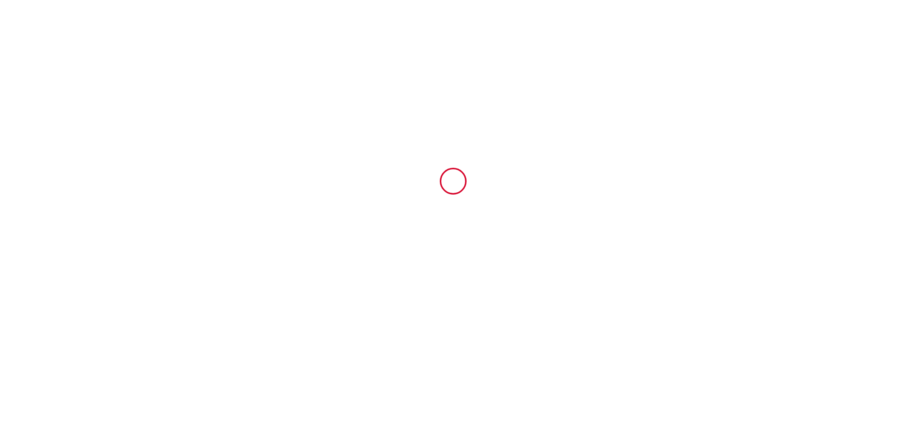
type input "Arcachon"
type input "[GEOGRAPHIC_DATA]"
type input "[EMAIL_ADDRESS][DOMAIN_NAME]"
type input "[PERSON_NAME]"
type input "DESFORGES"
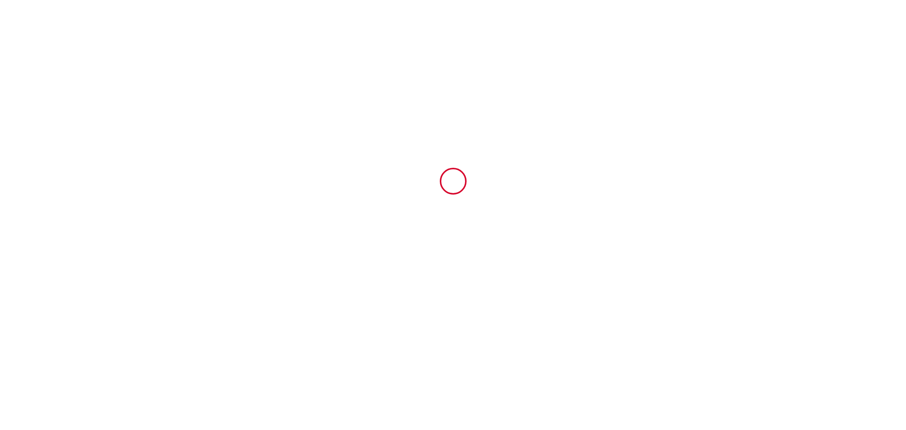
type input "[PERSON_NAME][EMAIL_ADDRESS][PERSON_NAME][DOMAIN_NAME]"
type input "+33 6 36 95 62 31"
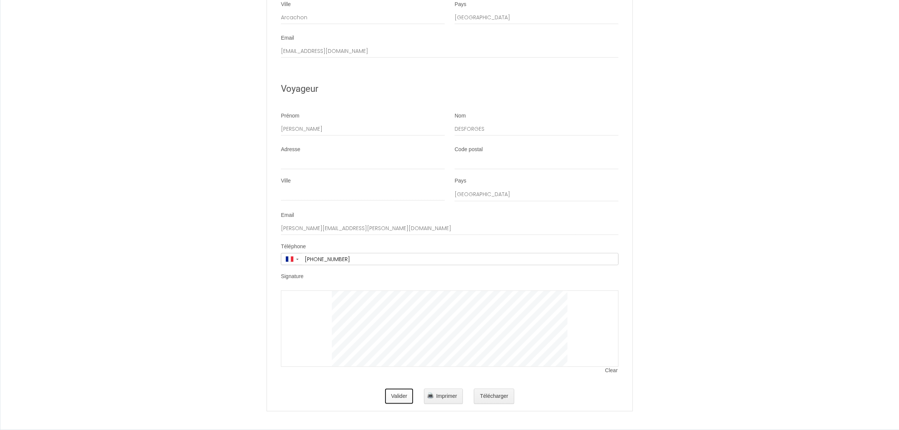
click at [404, 397] on button "Valider" at bounding box center [399, 396] width 28 height 15
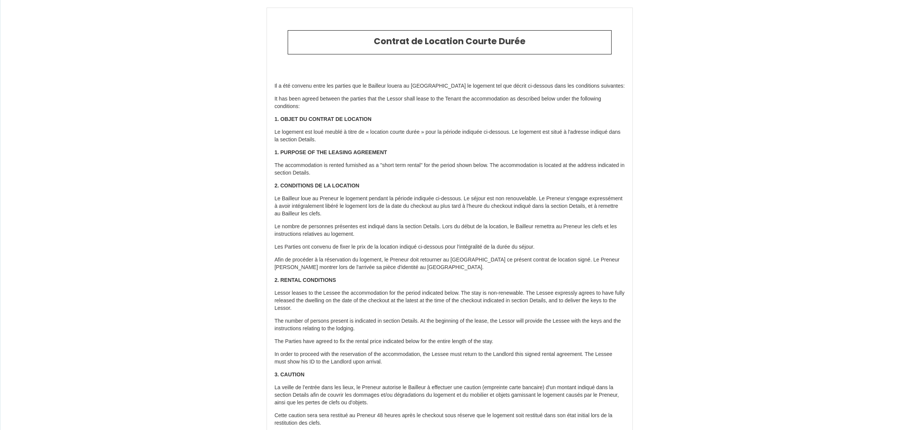
type input "34.2"
type input "60"
type input "805.8"
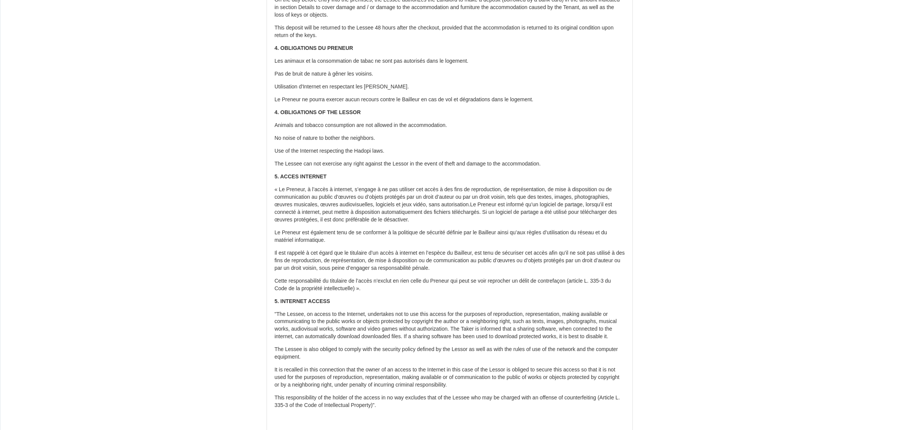
scroll to position [213, 0]
